Goal: Task Accomplishment & Management: Complete application form

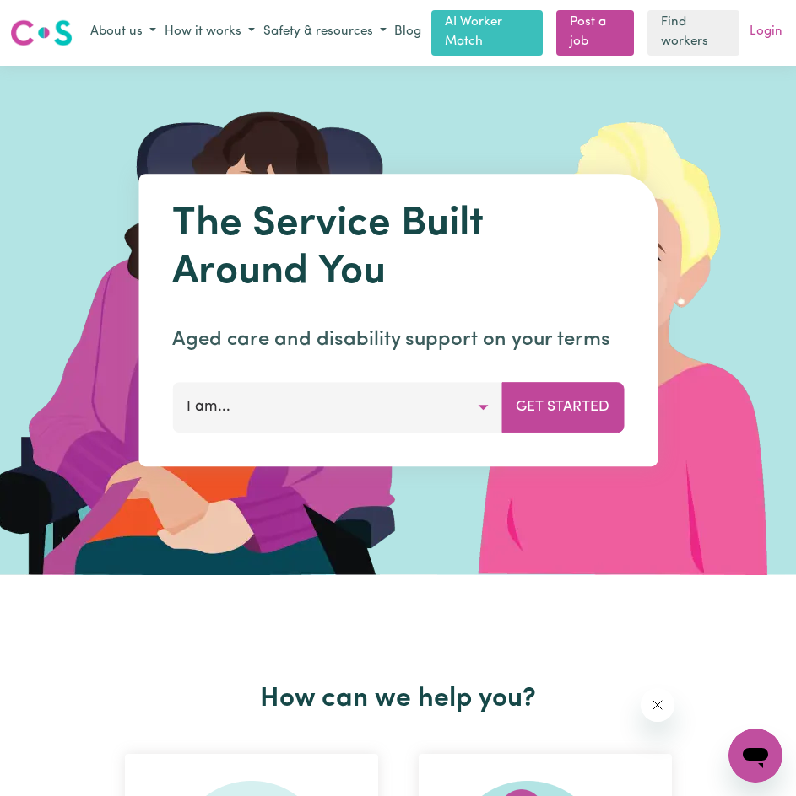
click at [756, 39] on link "Login" at bounding box center [766, 32] width 40 height 26
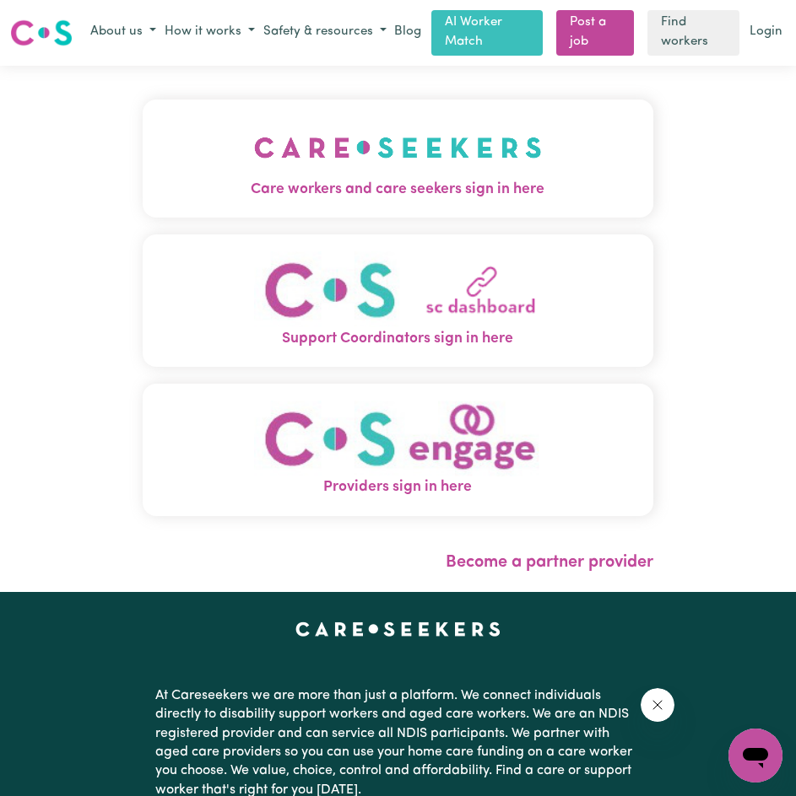
click at [436, 163] on img "Care workers and care seekers sign in here" at bounding box center [398, 147] width 288 height 62
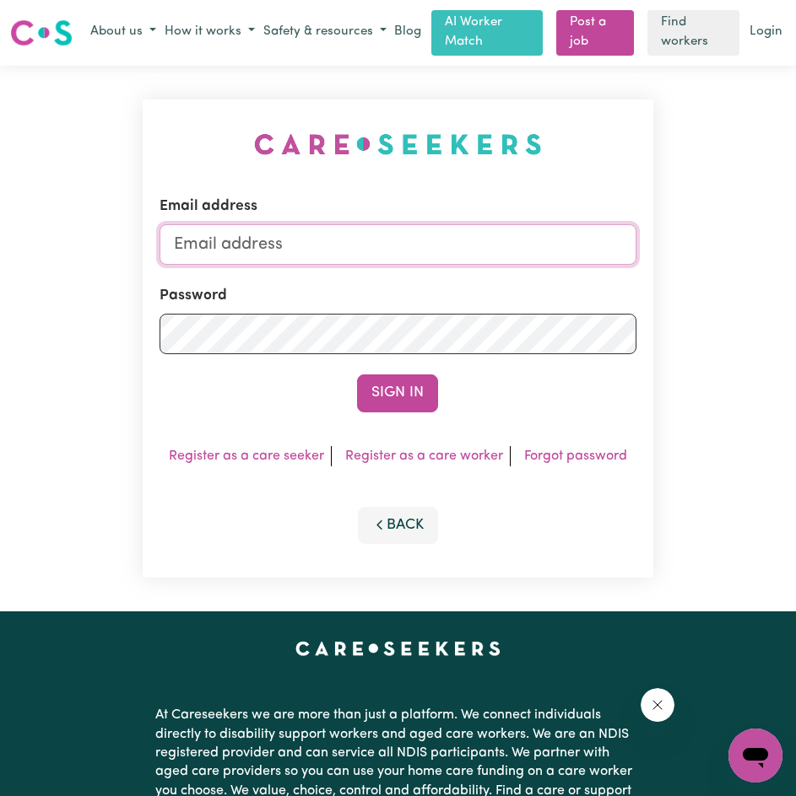
click at [514, 243] on input "Email address" at bounding box center [397, 244] width 477 height 40
click at [357, 375] on button "Sign In" at bounding box center [397, 393] width 81 height 37
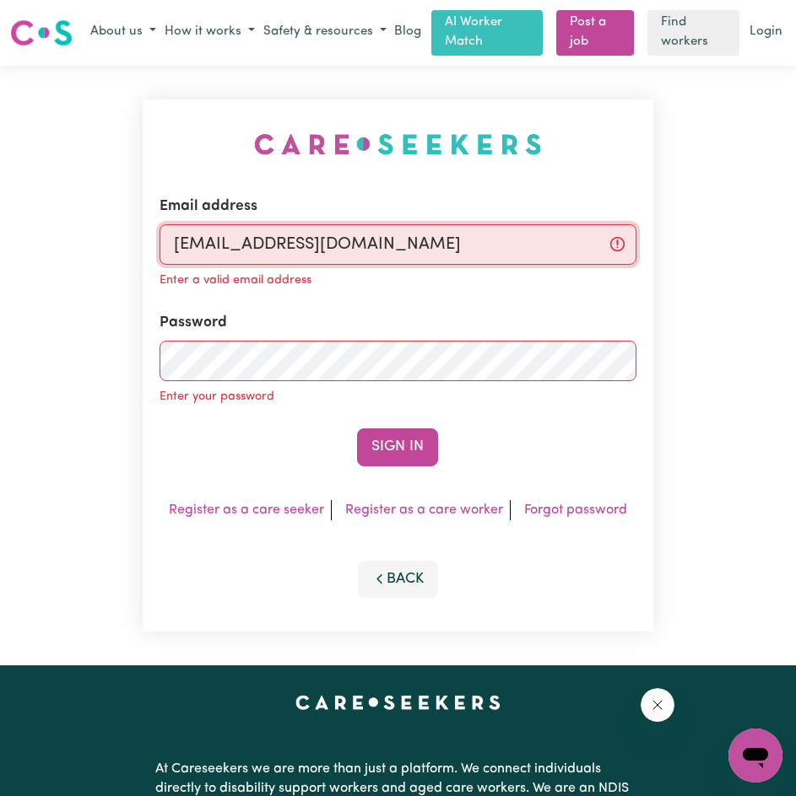
type input "[EMAIL_ADDRESS][DOMAIN_NAME]"
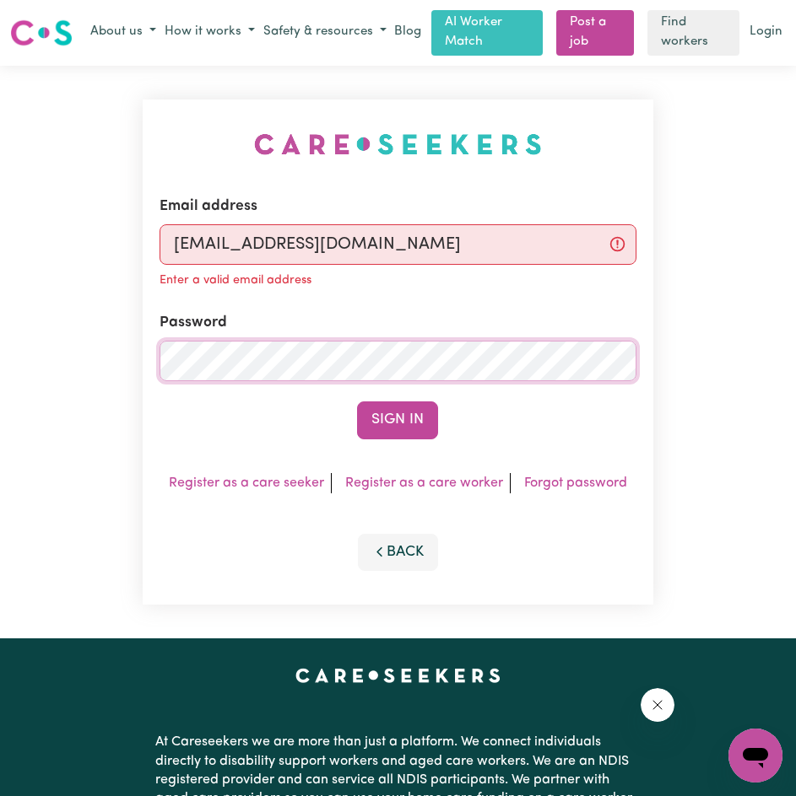
click at [357, 402] on button "Sign In" at bounding box center [397, 420] width 81 height 37
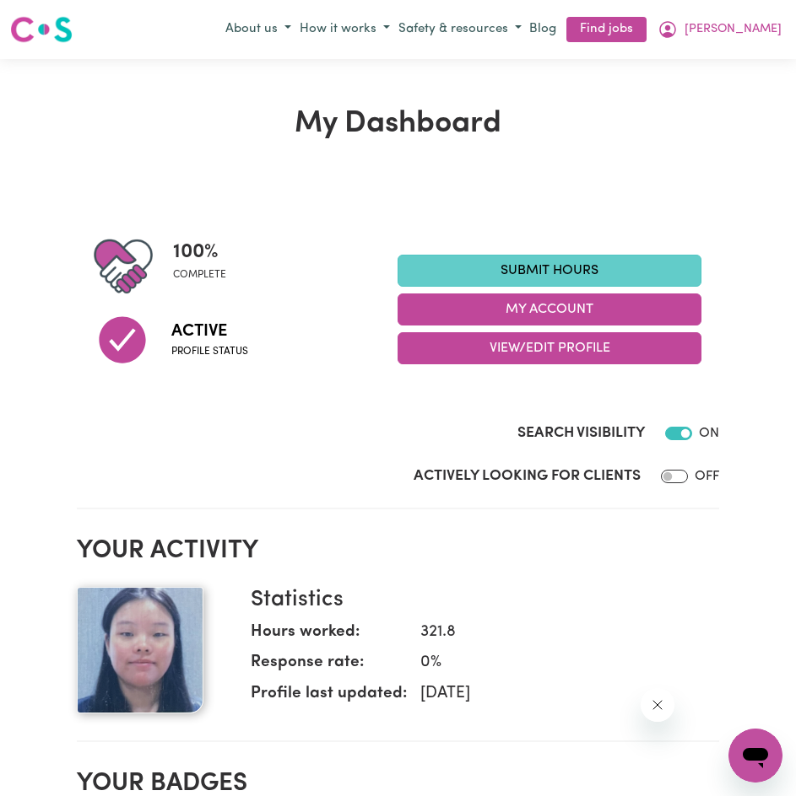
click at [528, 277] on link "Submit Hours" at bounding box center [549, 271] width 304 height 32
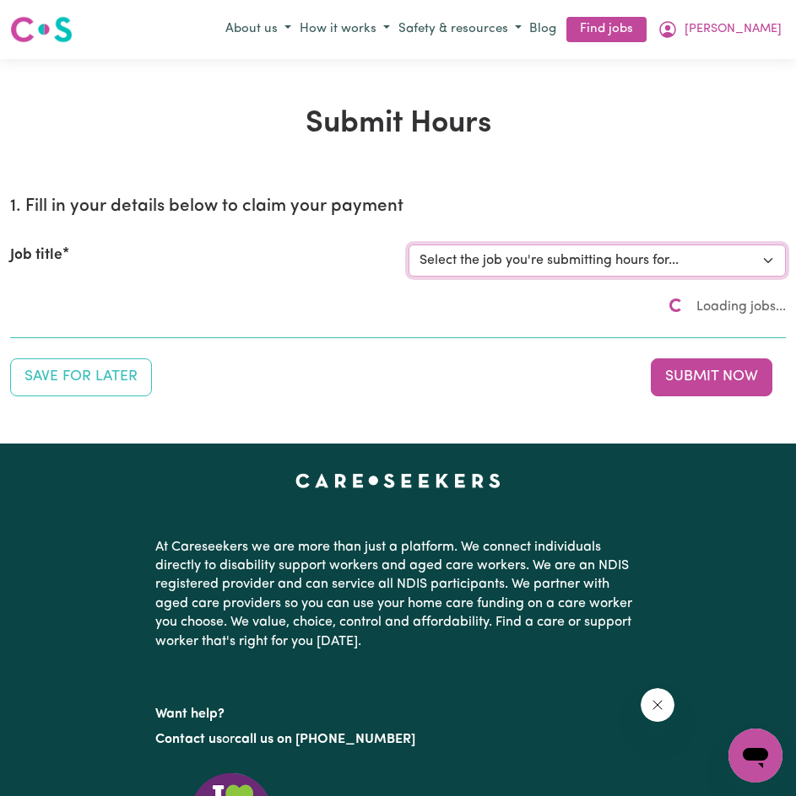
click at [569, 264] on select "Select the job you're submitting hours for..." at bounding box center [597, 261] width 378 height 32
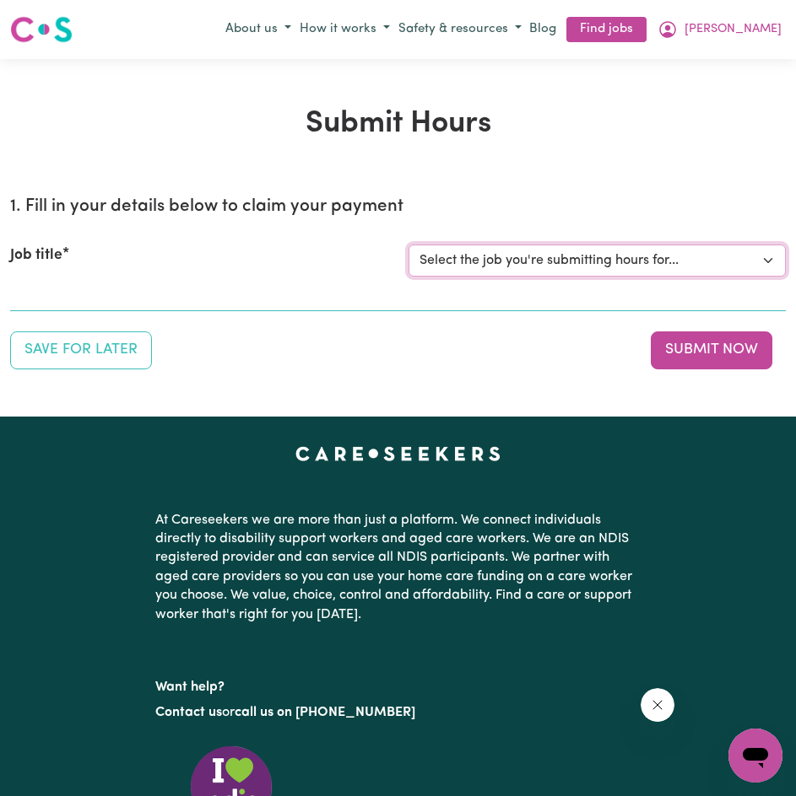
select select "4878"
click at [408, 245] on select "Select the job you're submitting hours for... [[PERSON_NAME]] Disability support" at bounding box center [597, 261] width 378 height 32
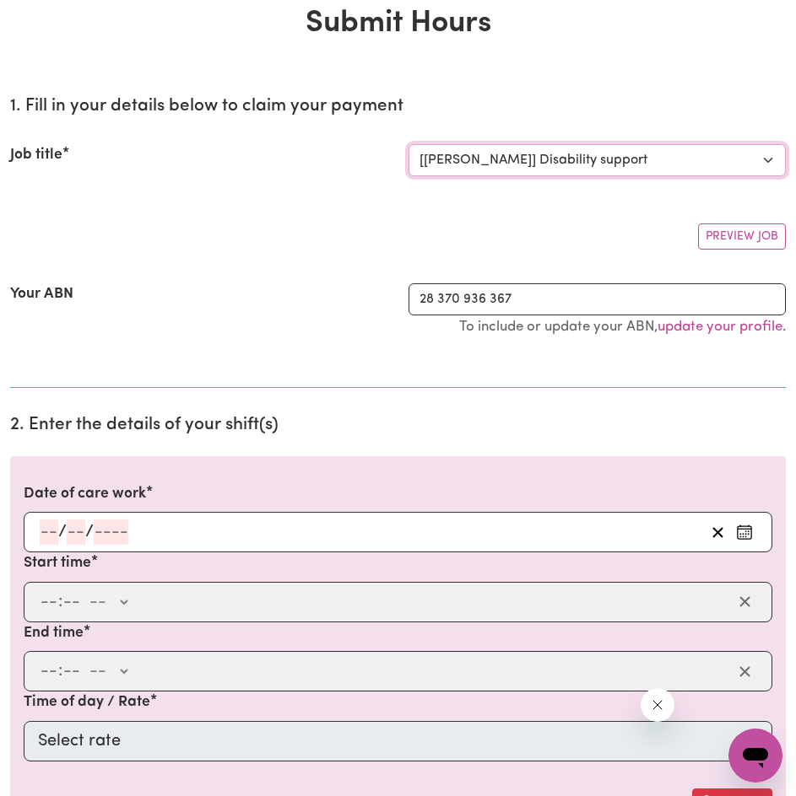
scroll to position [141, 0]
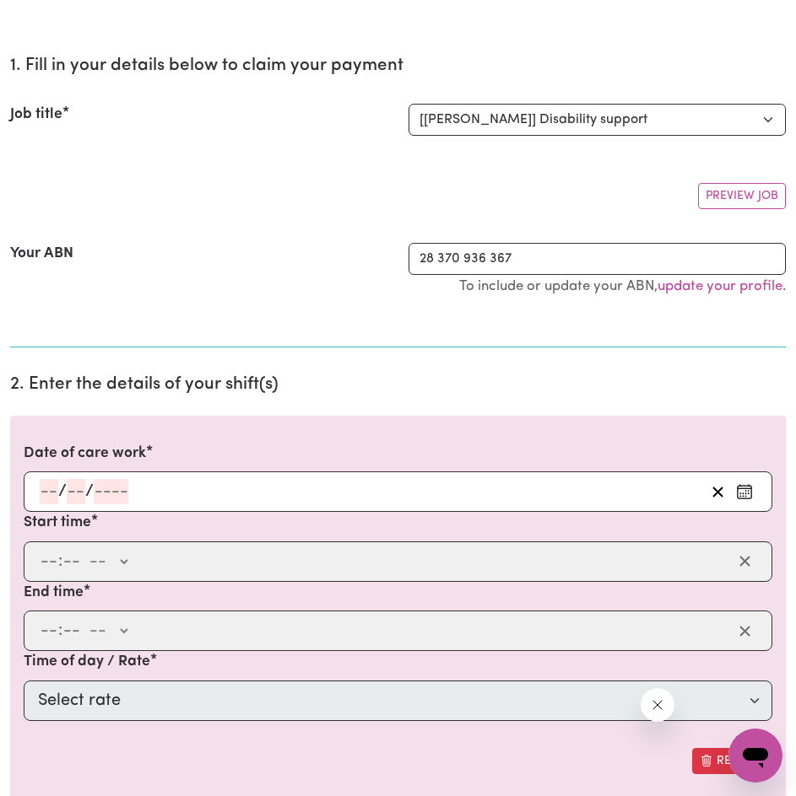
click at [49, 493] on input "number" at bounding box center [49, 491] width 19 height 25
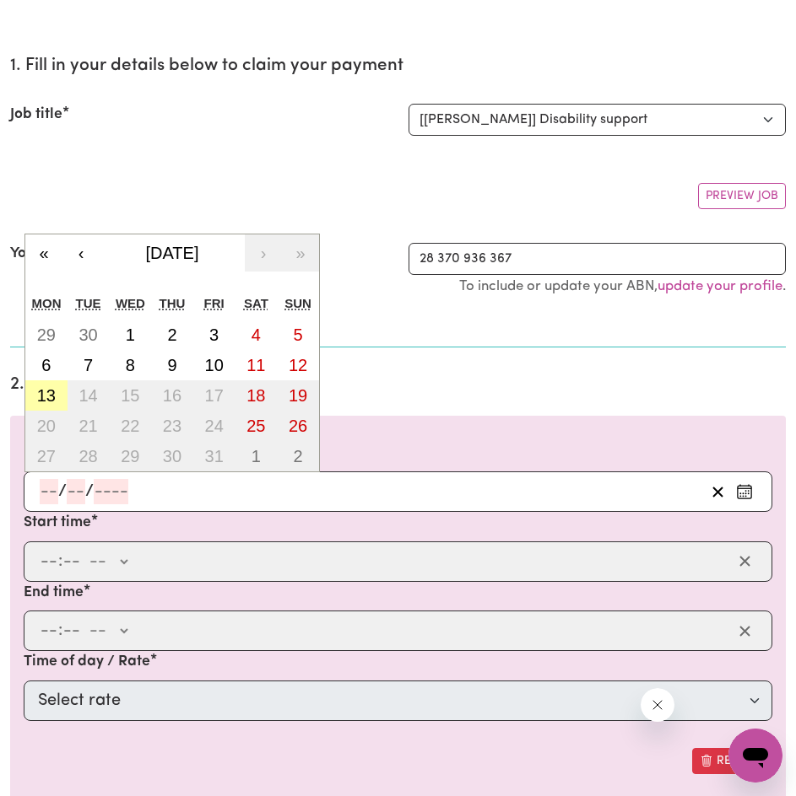
click at [55, 399] on abbr "13" at bounding box center [46, 395] width 19 height 19
type input "[DATE]"
type input "13"
type input "10"
type input "2025"
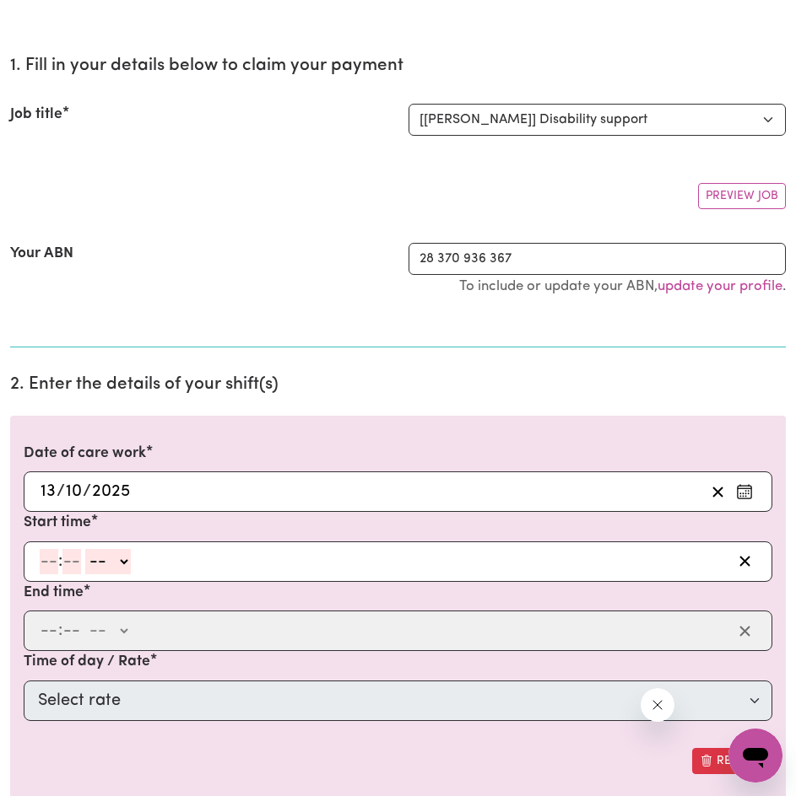
click at [47, 557] on input "number" at bounding box center [49, 561] width 19 height 25
type input "3"
type input "00"
select select "pm"
type input "15:00"
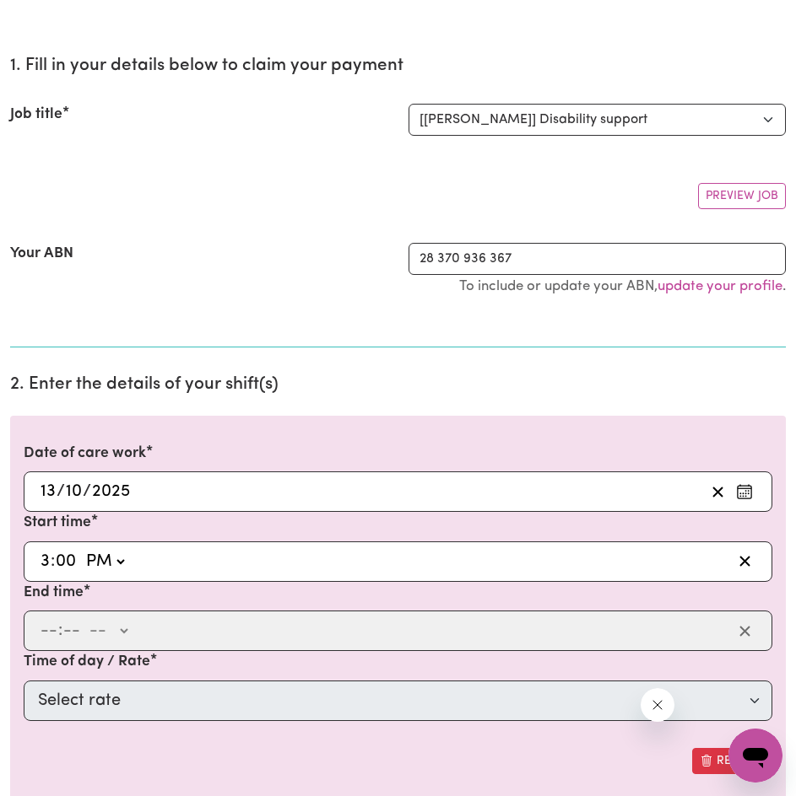
type input "0"
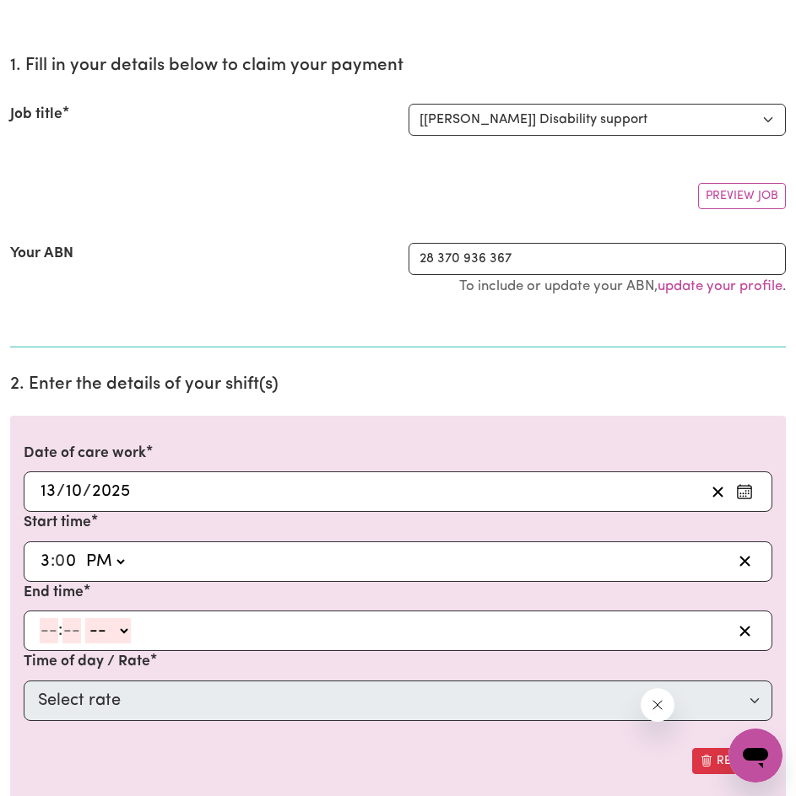
click at [50, 630] on input "number" at bounding box center [49, 630] width 19 height 25
type input "7"
type input "0"
select select "pm"
type input "19:00"
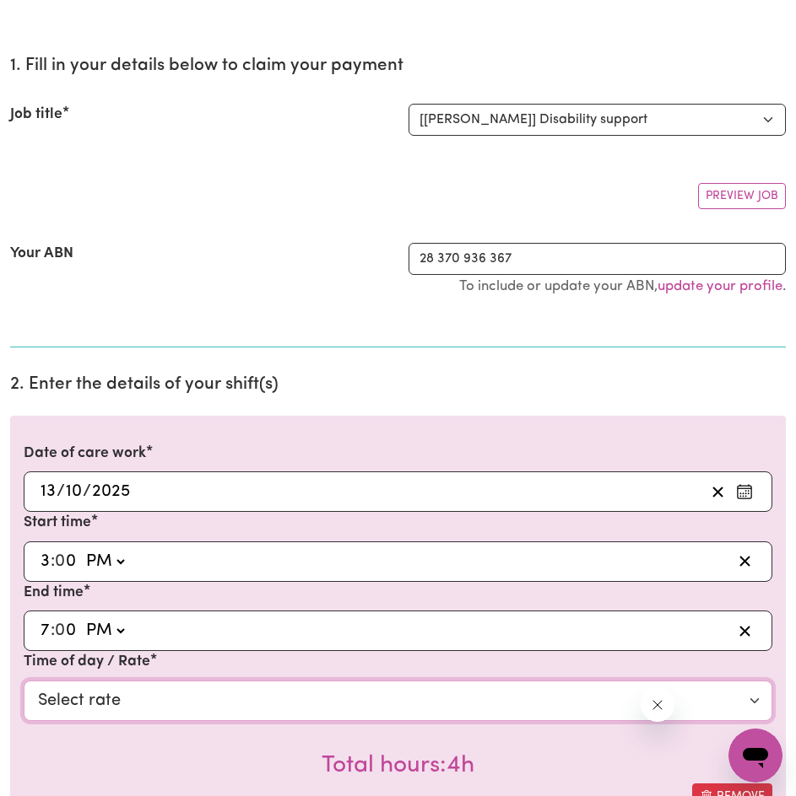
click at [151, 704] on select "Select rate $44.70 - Weekday Daytime - Assistance with Self Care Activities - S…" at bounding box center [398, 701] width 748 height 40
select select "63213"
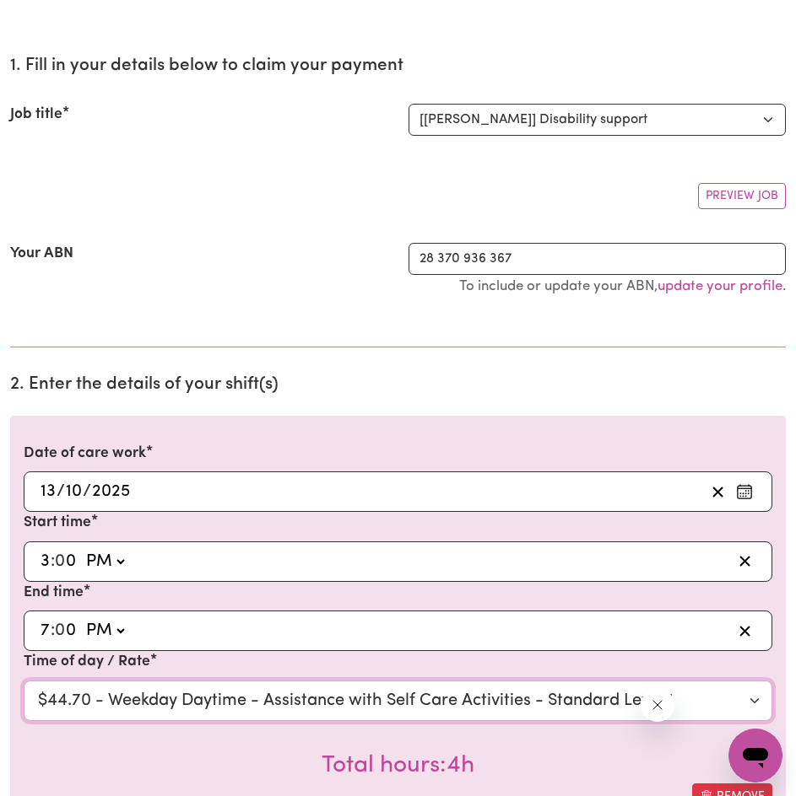
click at [24, 681] on select "Select rate $44.70 - Weekday Daytime - Assistance with Self Care Activities - S…" at bounding box center [398, 701] width 748 height 40
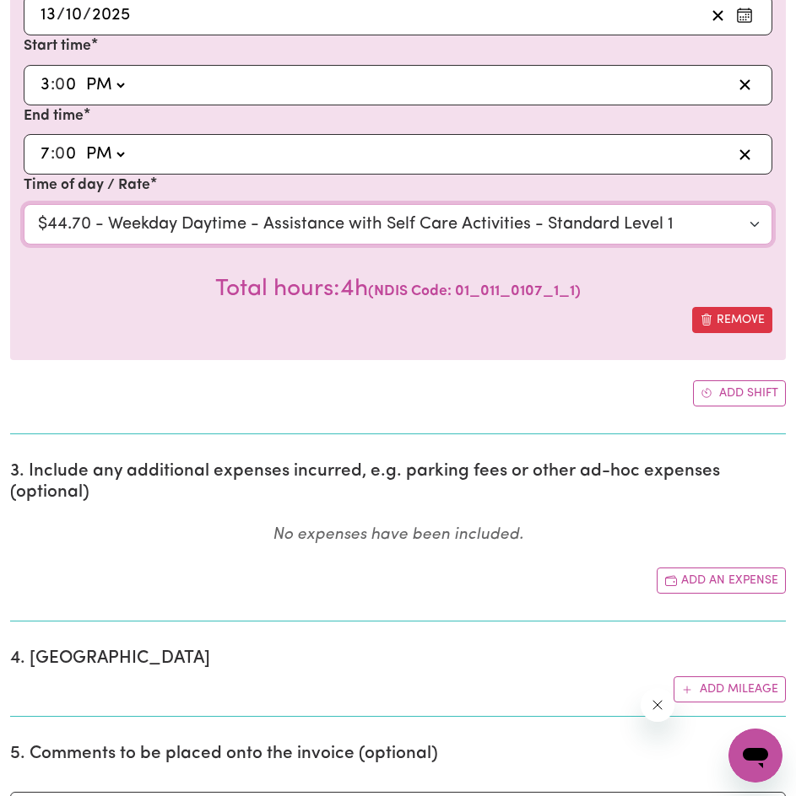
scroll to position [703, 0]
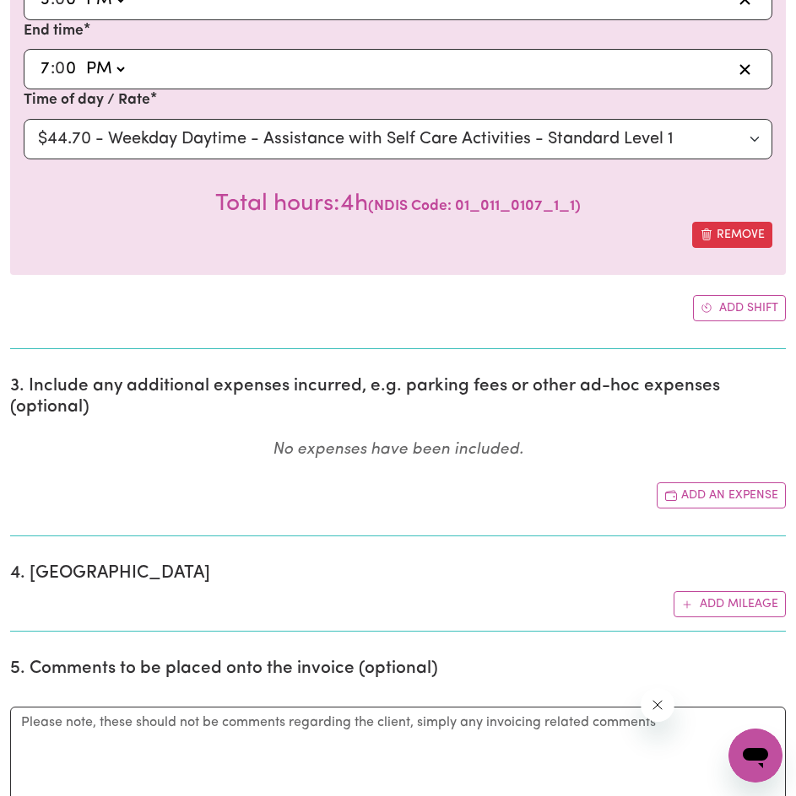
click at [346, 689] on div "Comments" at bounding box center [397, 770] width 775 height 167
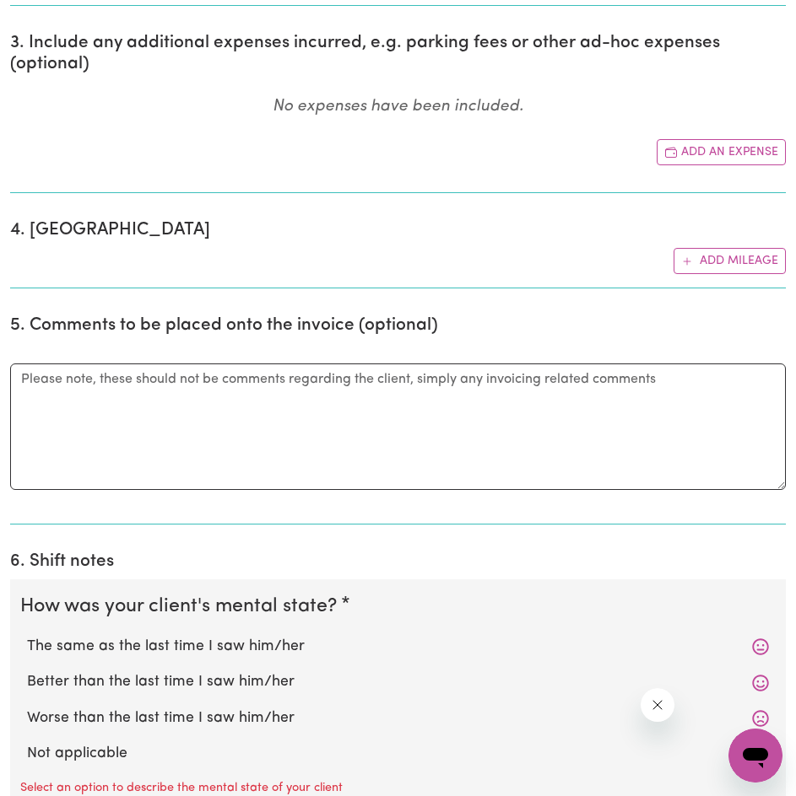
scroll to position [1266, 0]
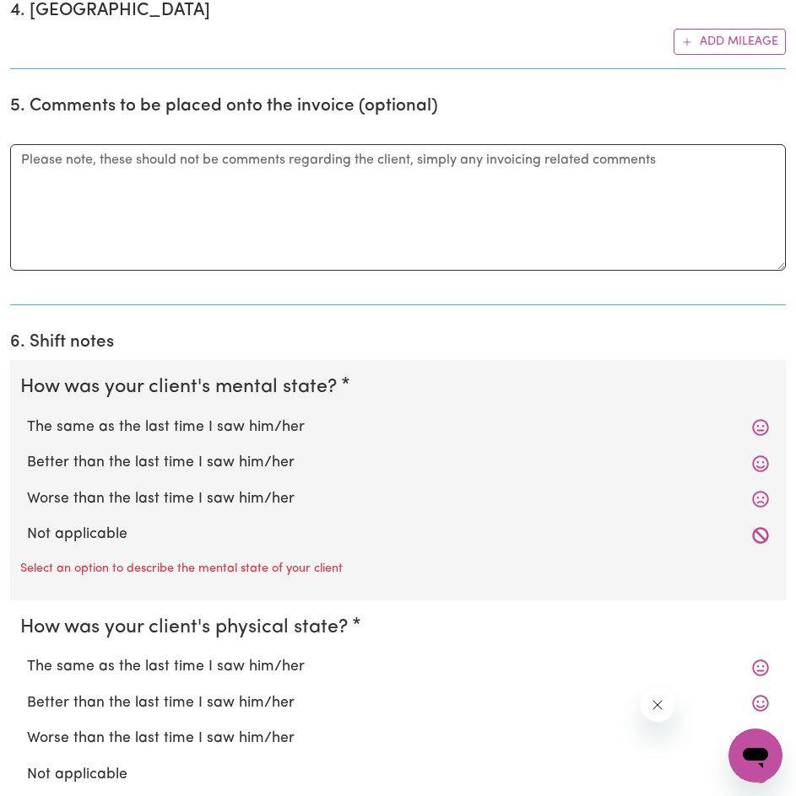
click at [307, 422] on label "The same as the last time I saw him/her" at bounding box center [398, 428] width 742 height 22
click at [27, 417] on input "The same as the last time I saw him/her" at bounding box center [26, 416] width 1 height 1
radio input "true"
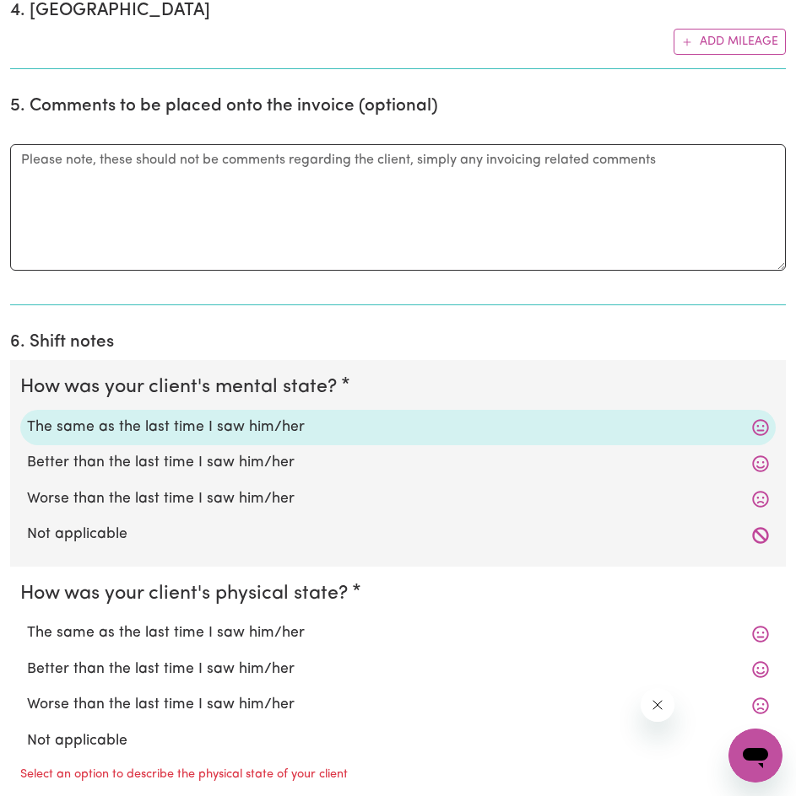
click at [273, 630] on label "The same as the last time I saw him/her" at bounding box center [398, 634] width 742 height 22
click at [27, 623] on input "The same as the last time I saw him/her" at bounding box center [26, 622] width 1 height 1
radio input "true"
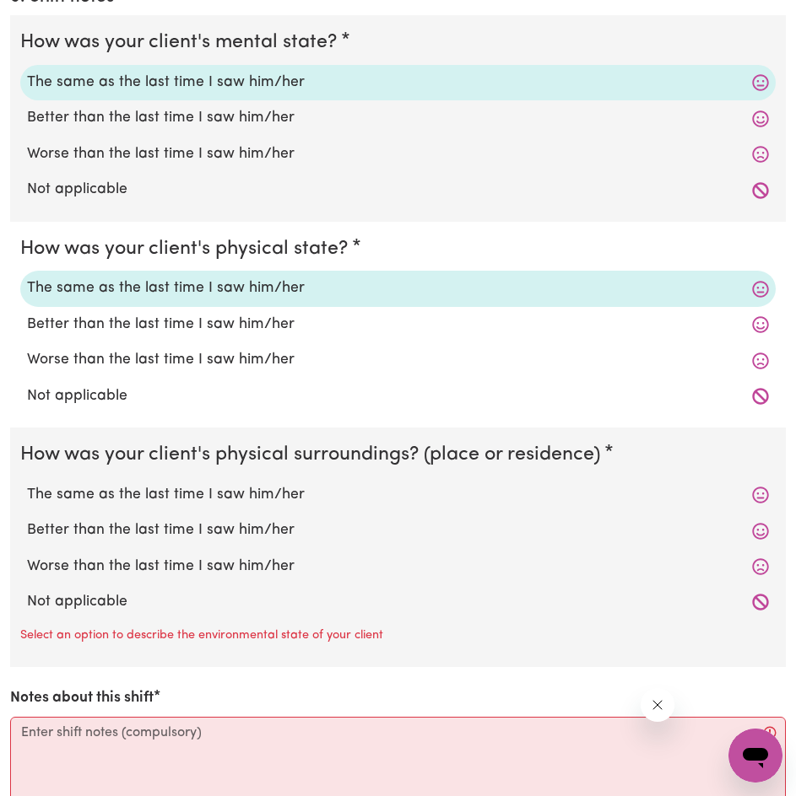
scroll to position [1687, 0]
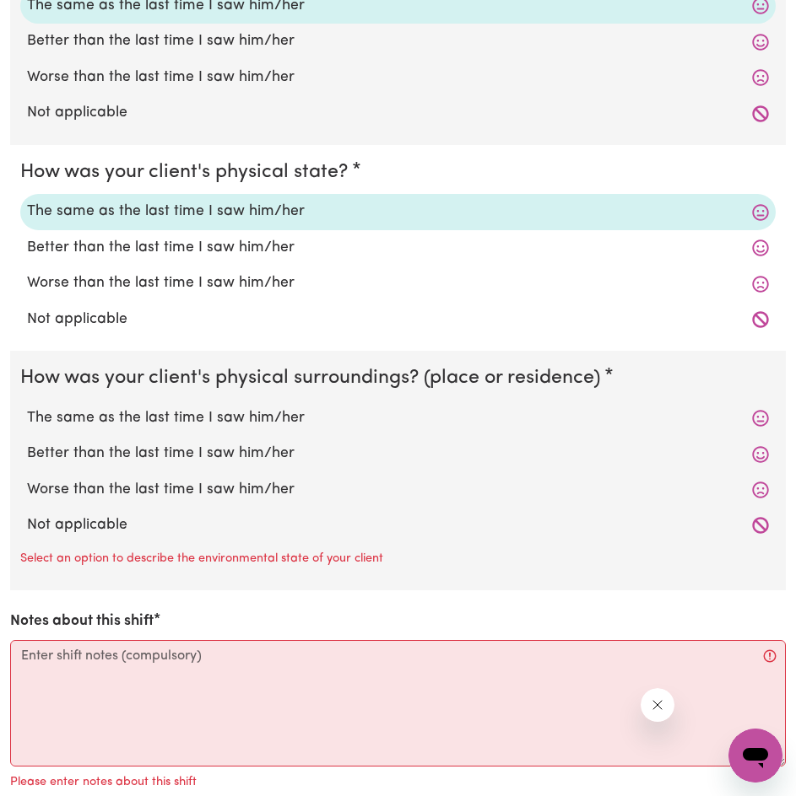
click at [260, 418] on label "The same as the last time I saw him/her" at bounding box center [398, 419] width 742 height 22
click at [27, 408] on input "The same as the last time I saw him/her" at bounding box center [26, 407] width 1 height 1
radio input "true"
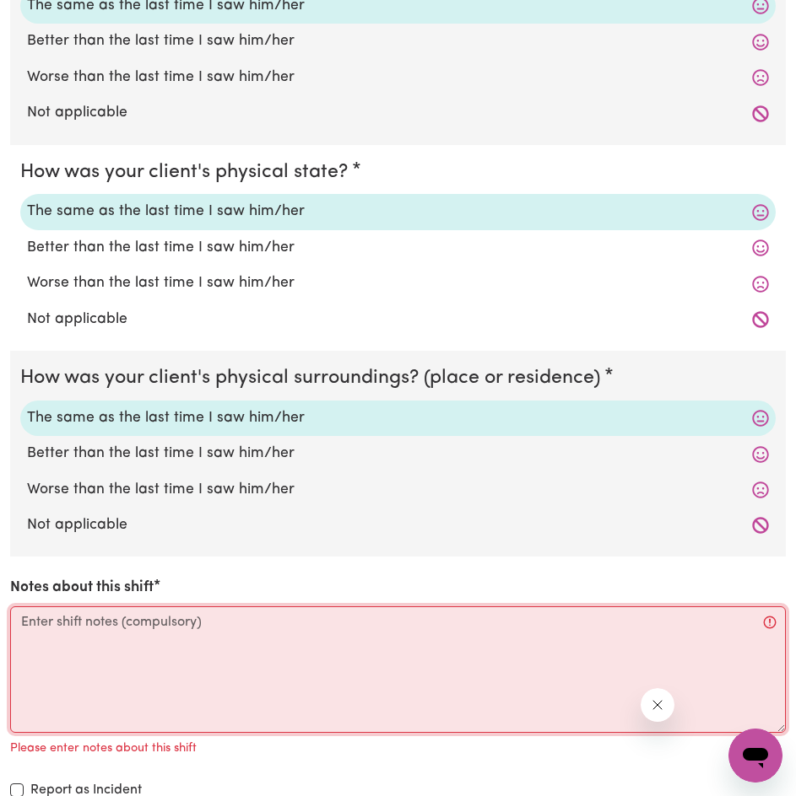
click at [290, 633] on textarea "Notes about this shift" at bounding box center [397, 670] width 775 height 127
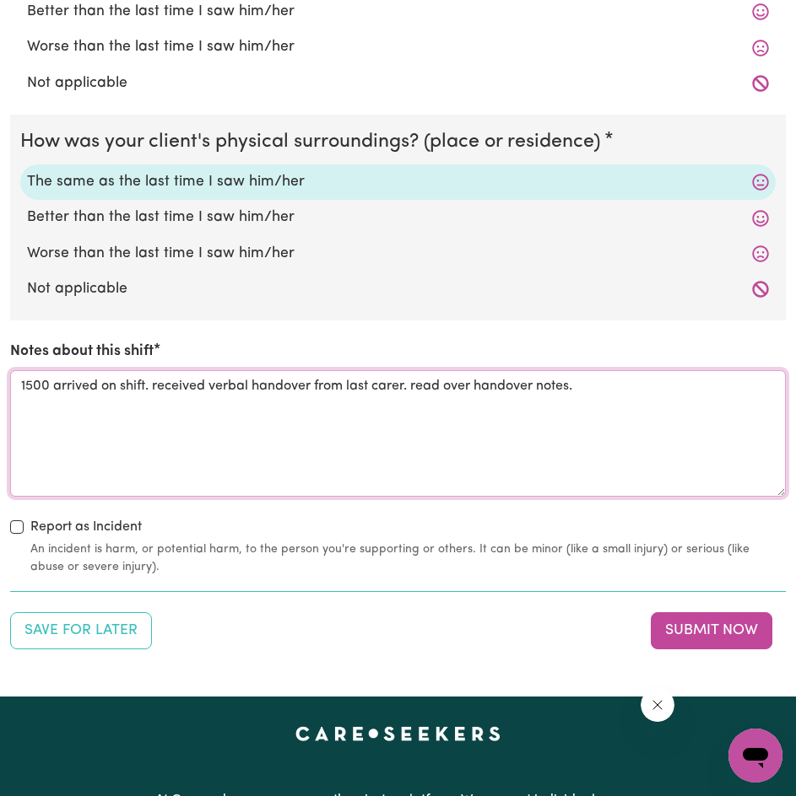
scroll to position [1968, 0]
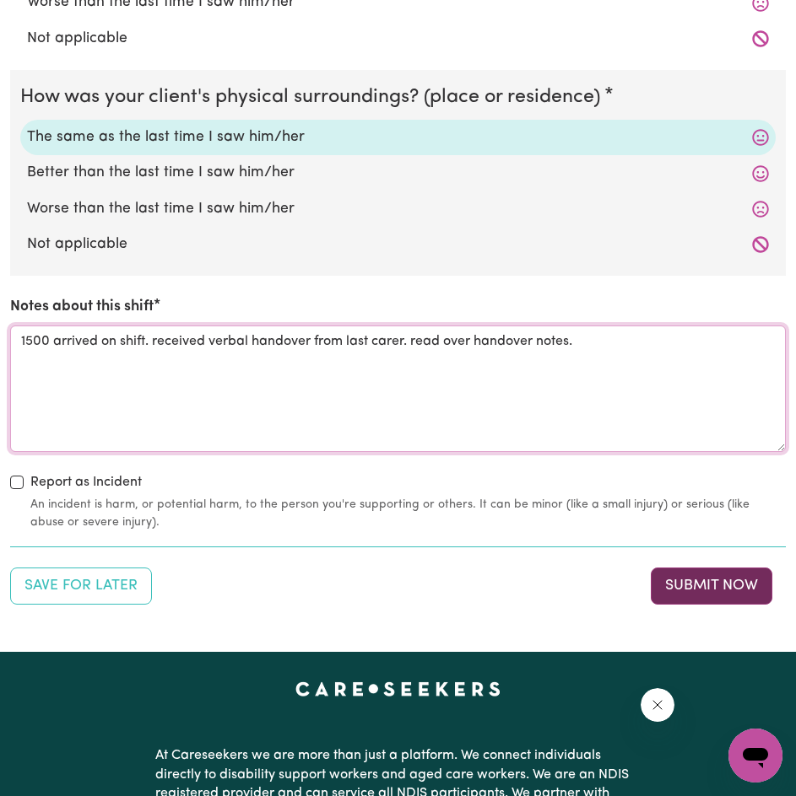
type textarea "1500 arrived on shift. received verbal handover from last carer. read over hand…"
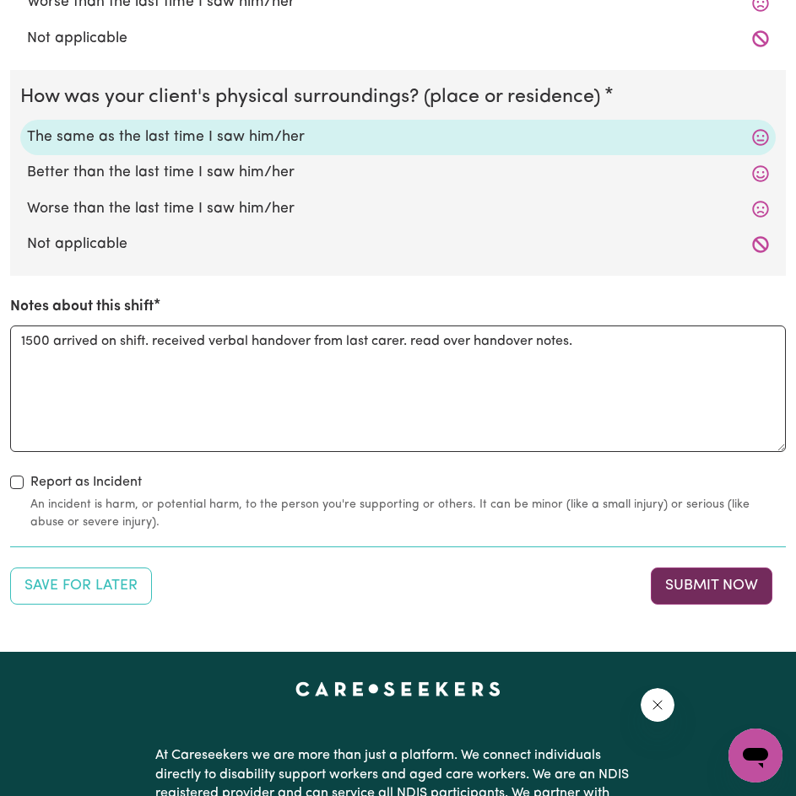
click at [690, 591] on button "Submit Now" at bounding box center [710, 586] width 121 height 37
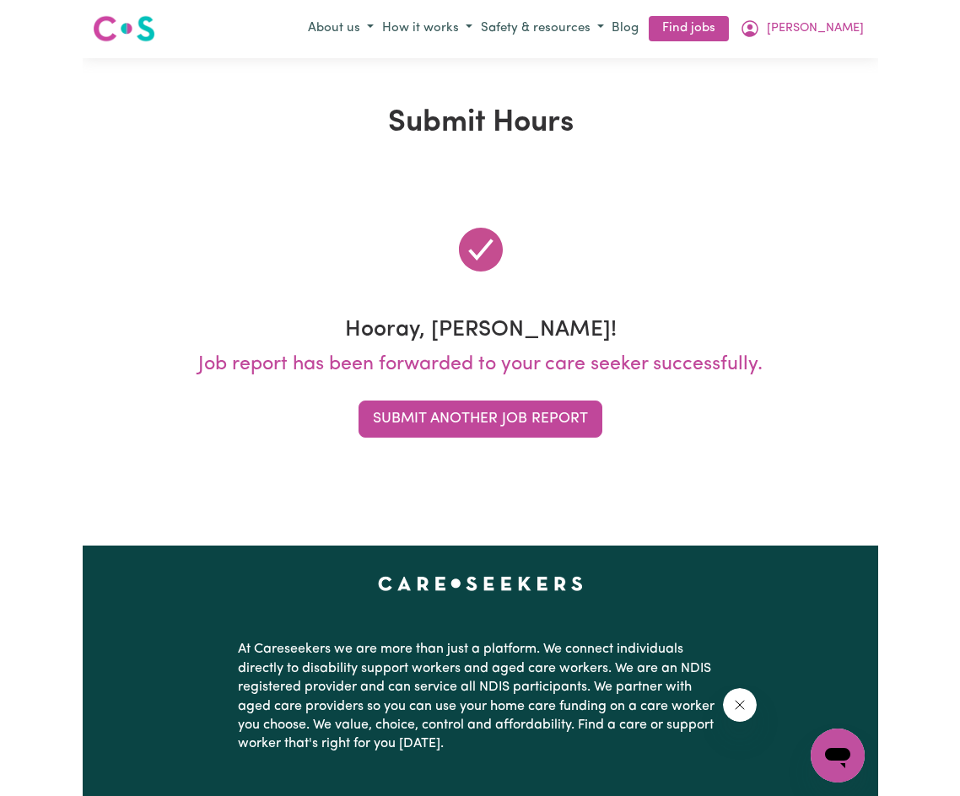
scroll to position [0, 0]
